Goal: Obtain resource: Download file/media

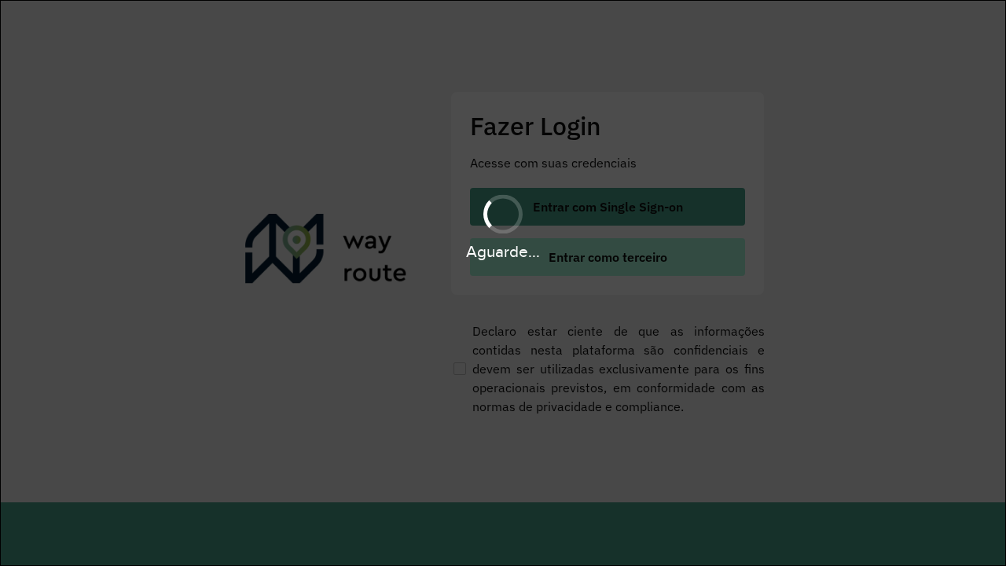
click at [606, 257] on span "Entrar como terceiro" at bounding box center [608, 257] width 119 height 13
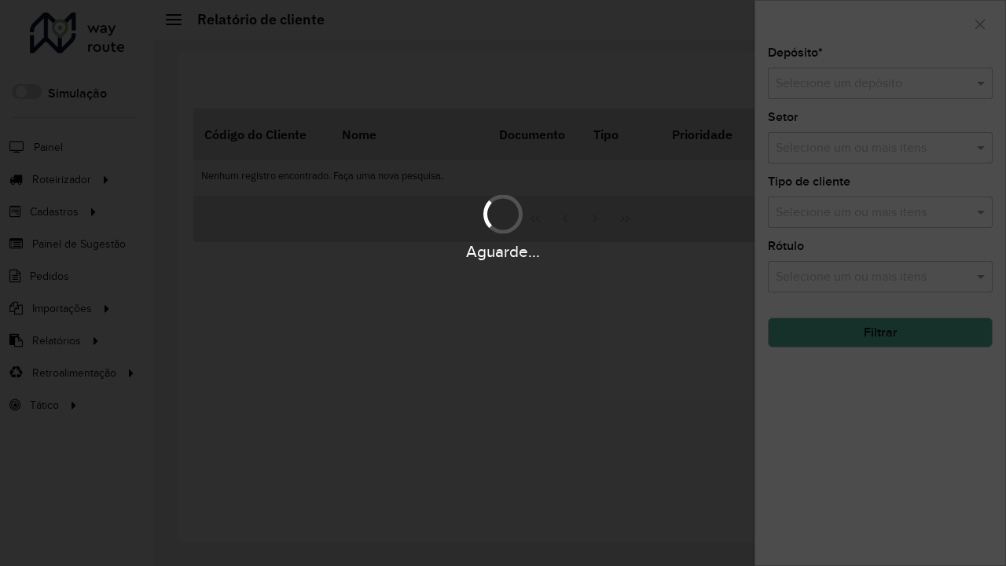
click at [865, 83] on input "text" at bounding box center [865, 84] width 178 height 19
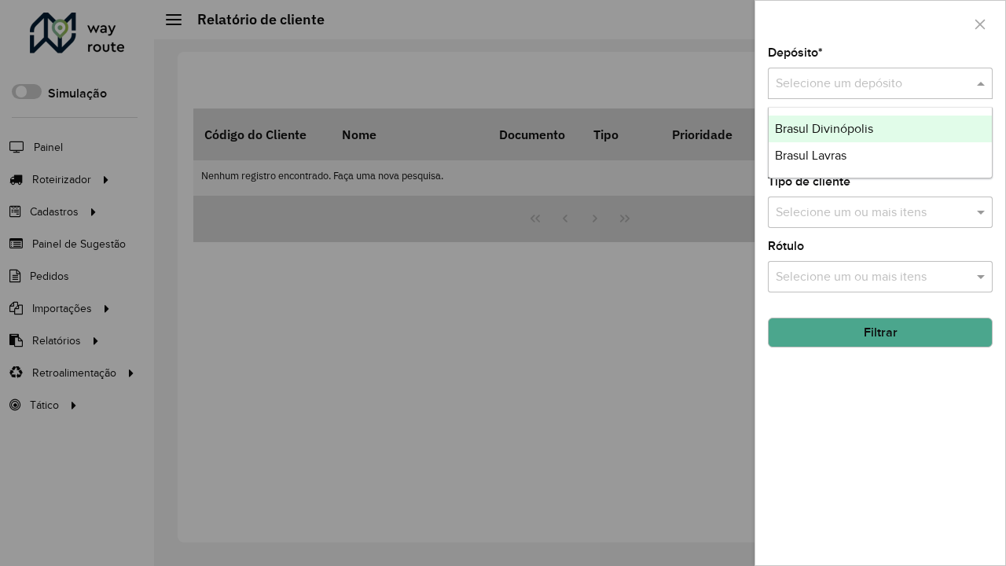
click at [881, 156] on div "Brasul Lavras" at bounding box center [880, 155] width 223 height 27
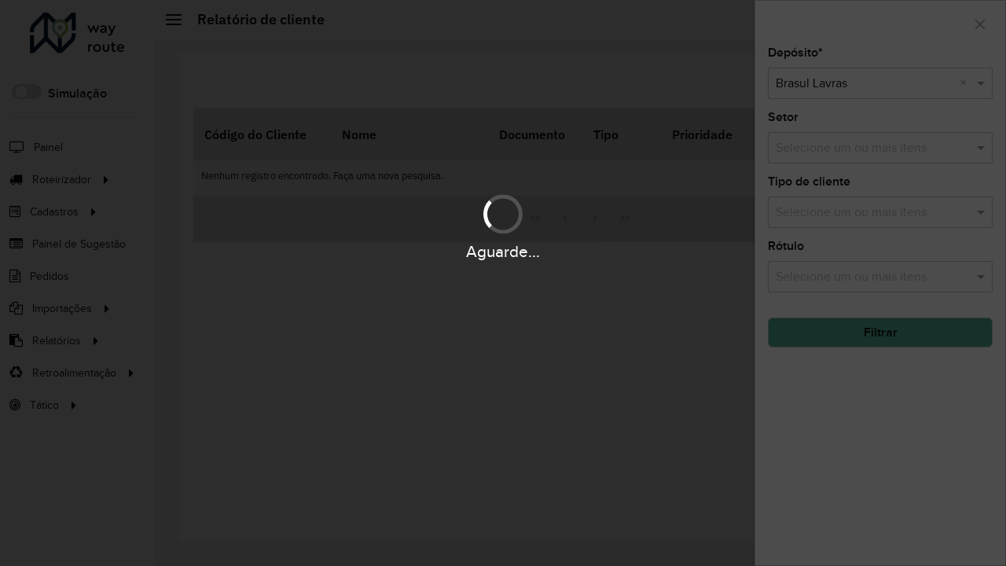
click at [881, 333] on button "Filtrar" at bounding box center [880, 333] width 225 height 30
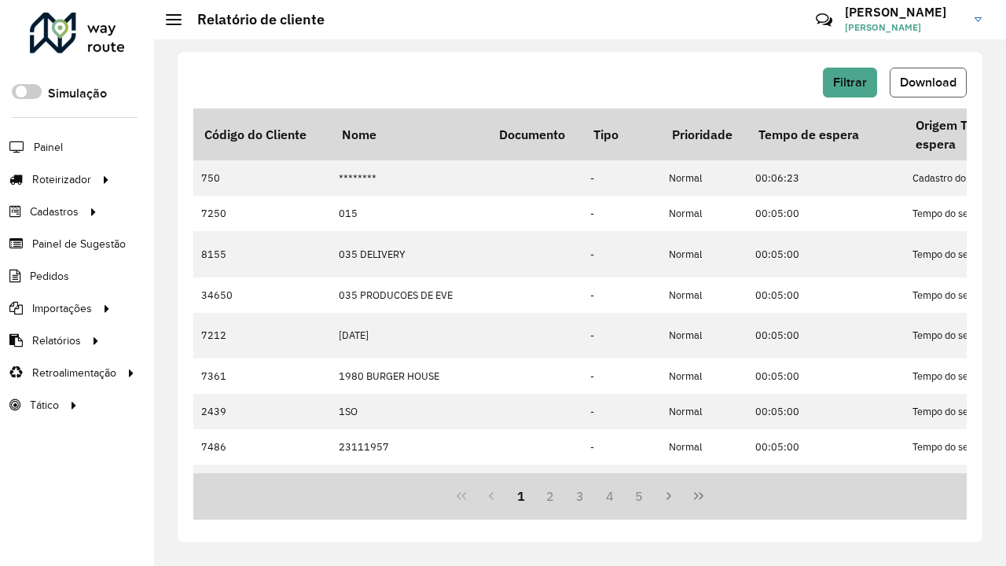
click at [928, 83] on span "Download" at bounding box center [928, 81] width 57 height 13
